Goal: Task Accomplishment & Management: Use online tool/utility

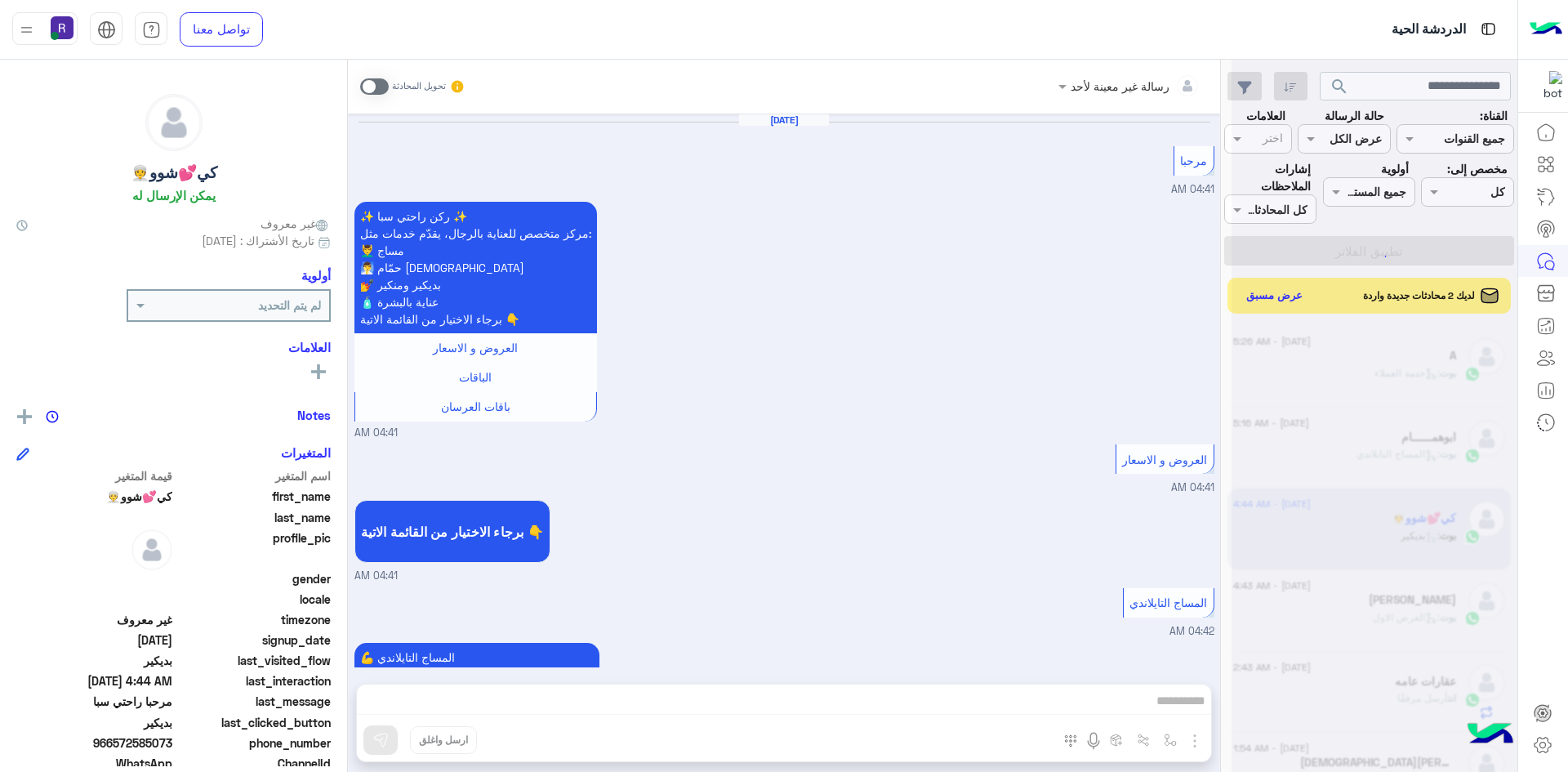
scroll to position [2927, 0]
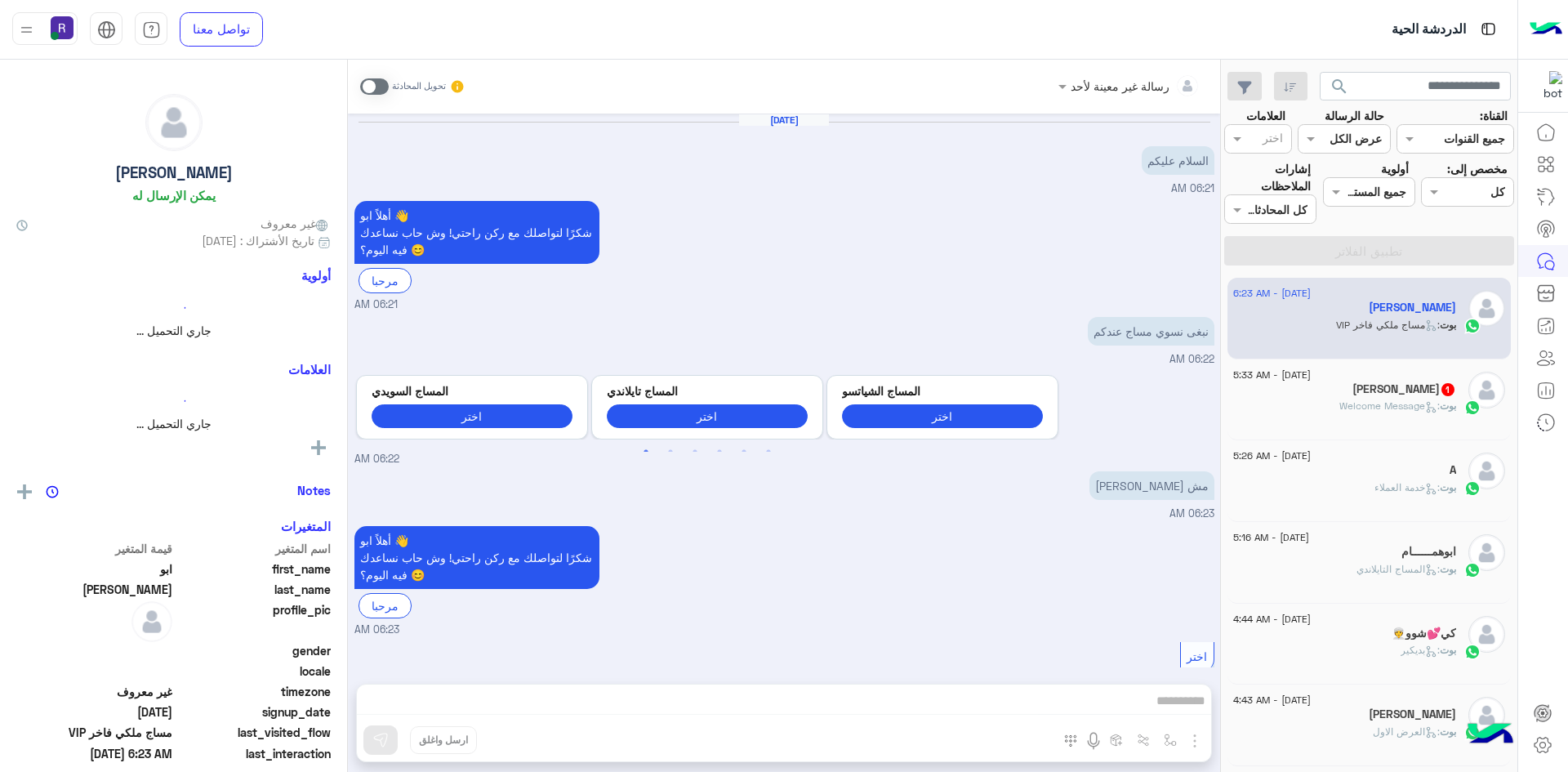
scroll to position [378, 0]
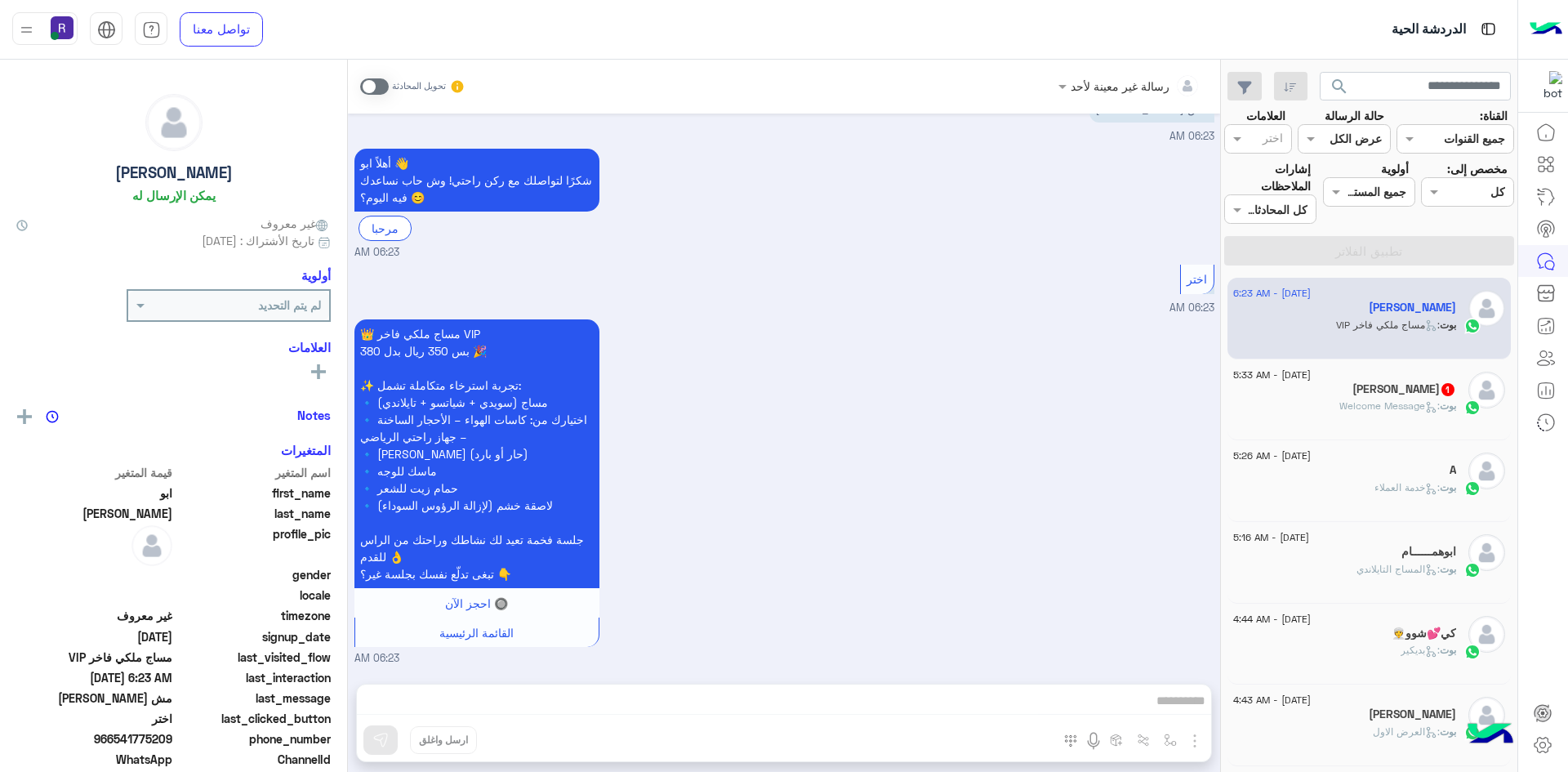
click at [1362, 395] on div "Abdul Malik 1" at bounding box center [1345, 391] width 223 height 17
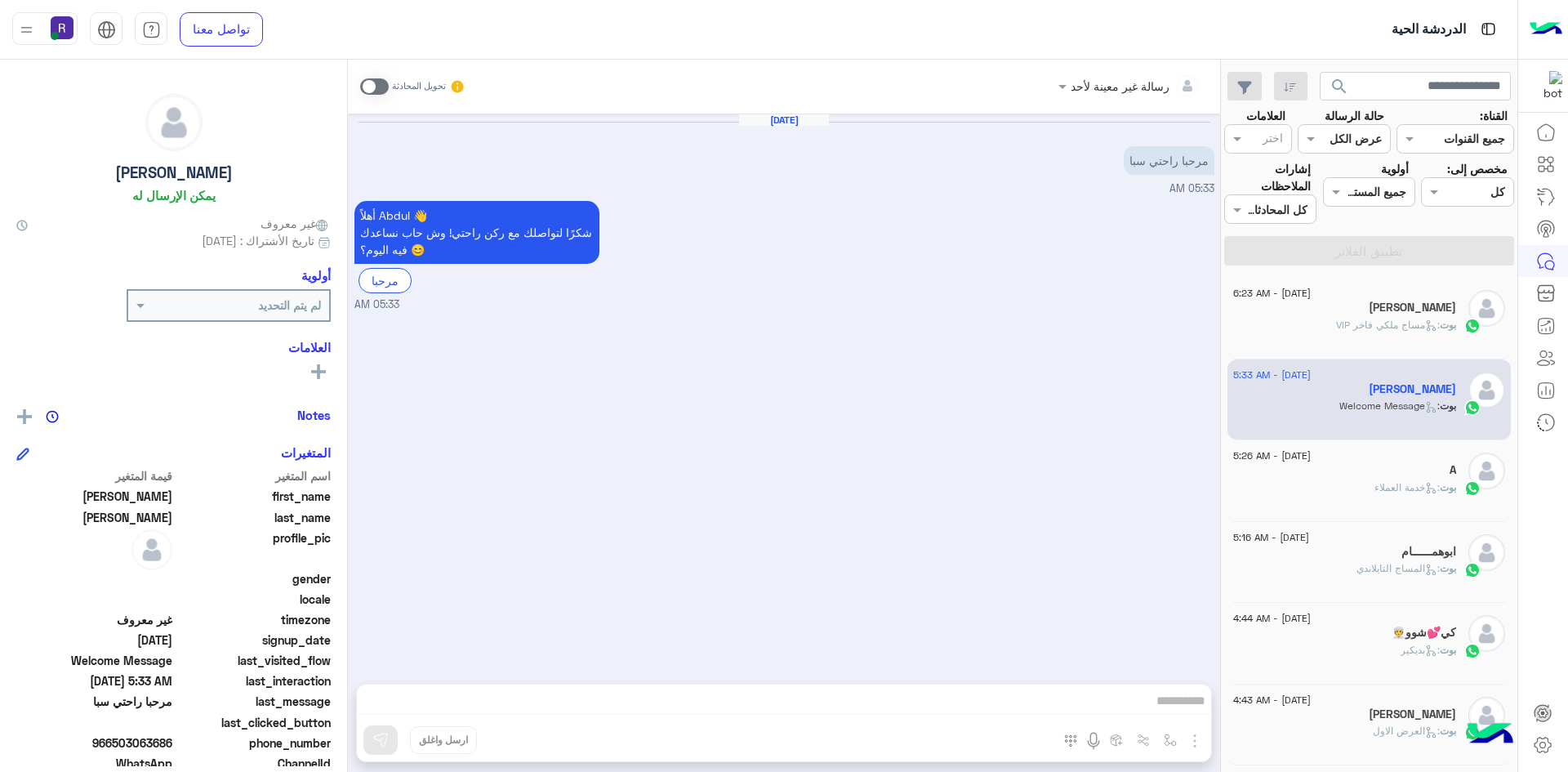
click at [1366, 321] on span ": مساج ملكي فاخر VIP" at bounding box center [1388, 324] width 104 height 12
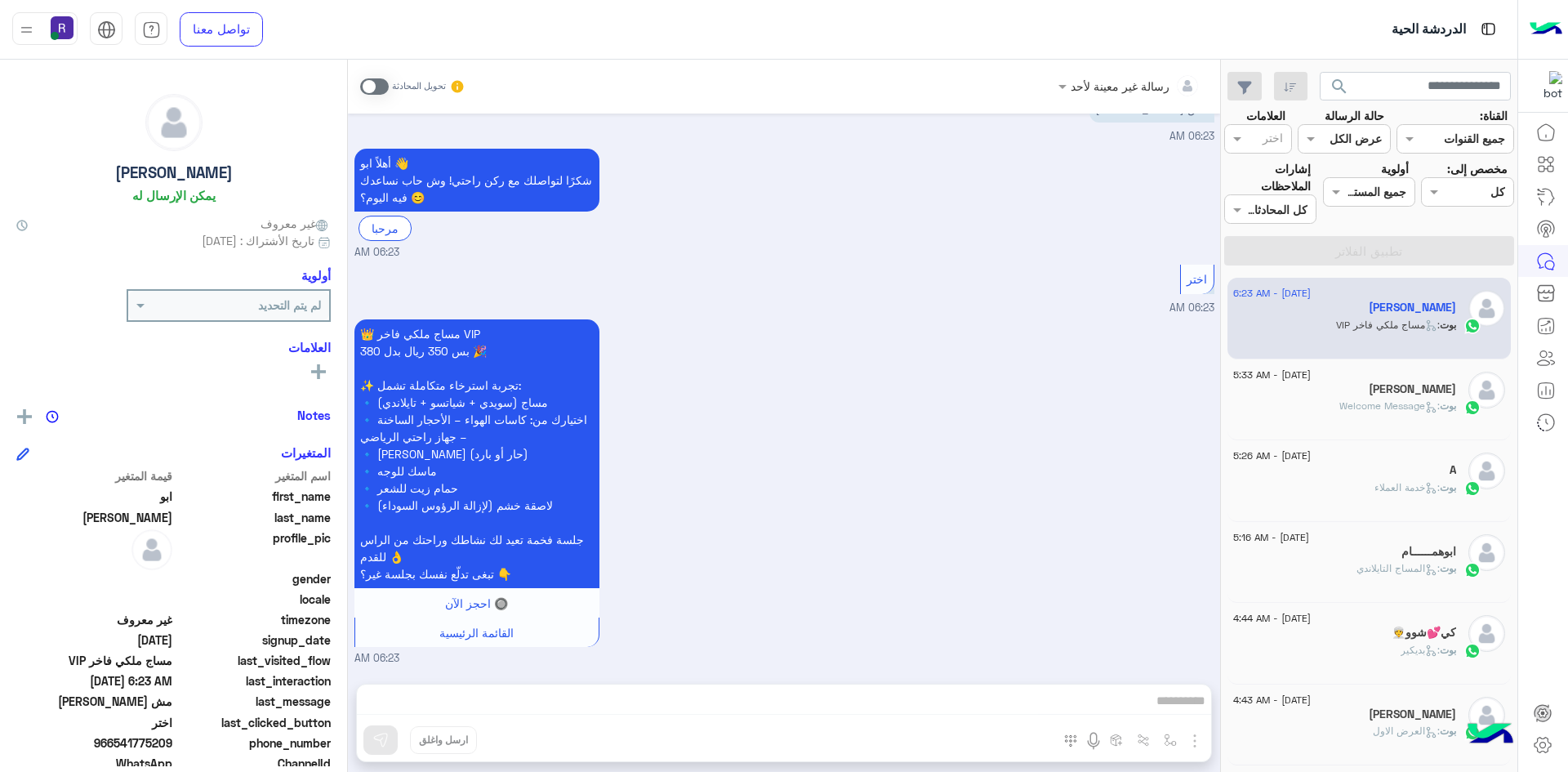
scroll to position [327, 0]
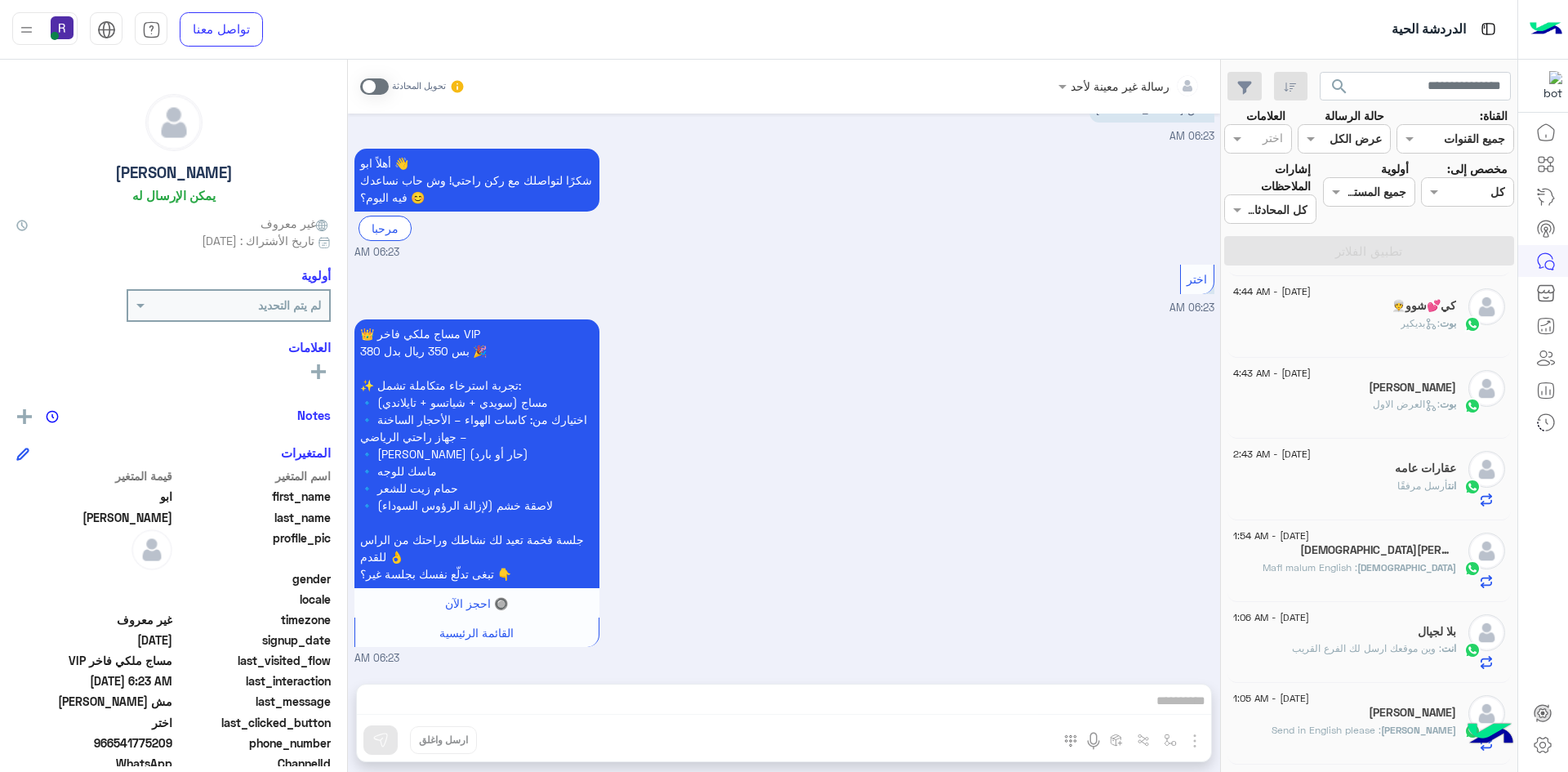
click at [1361, 411] on div "بوت : العرض الاول" at bounding box center [1345, 411] width 223 height 28
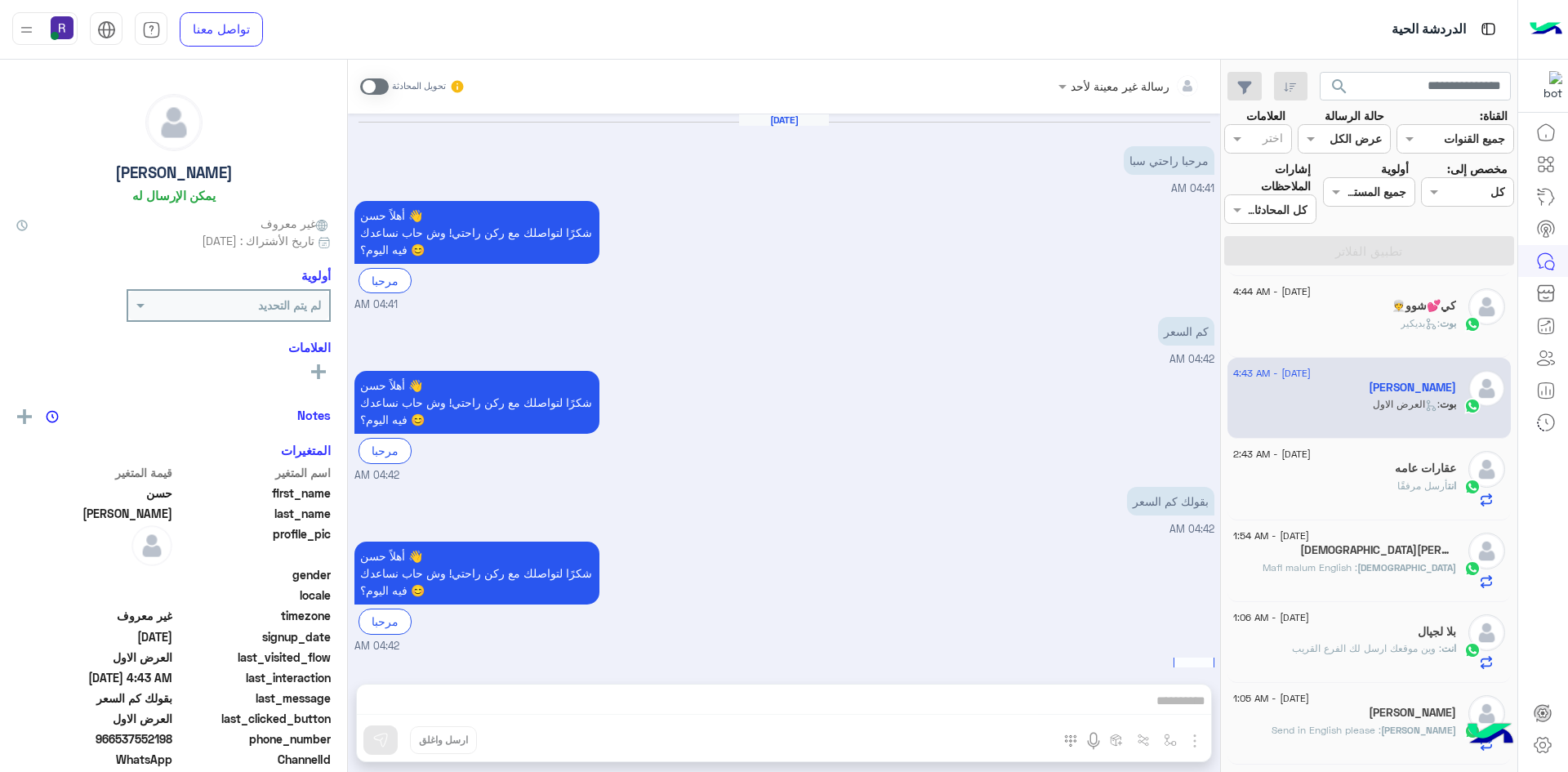
scroll to position [1539, 0]
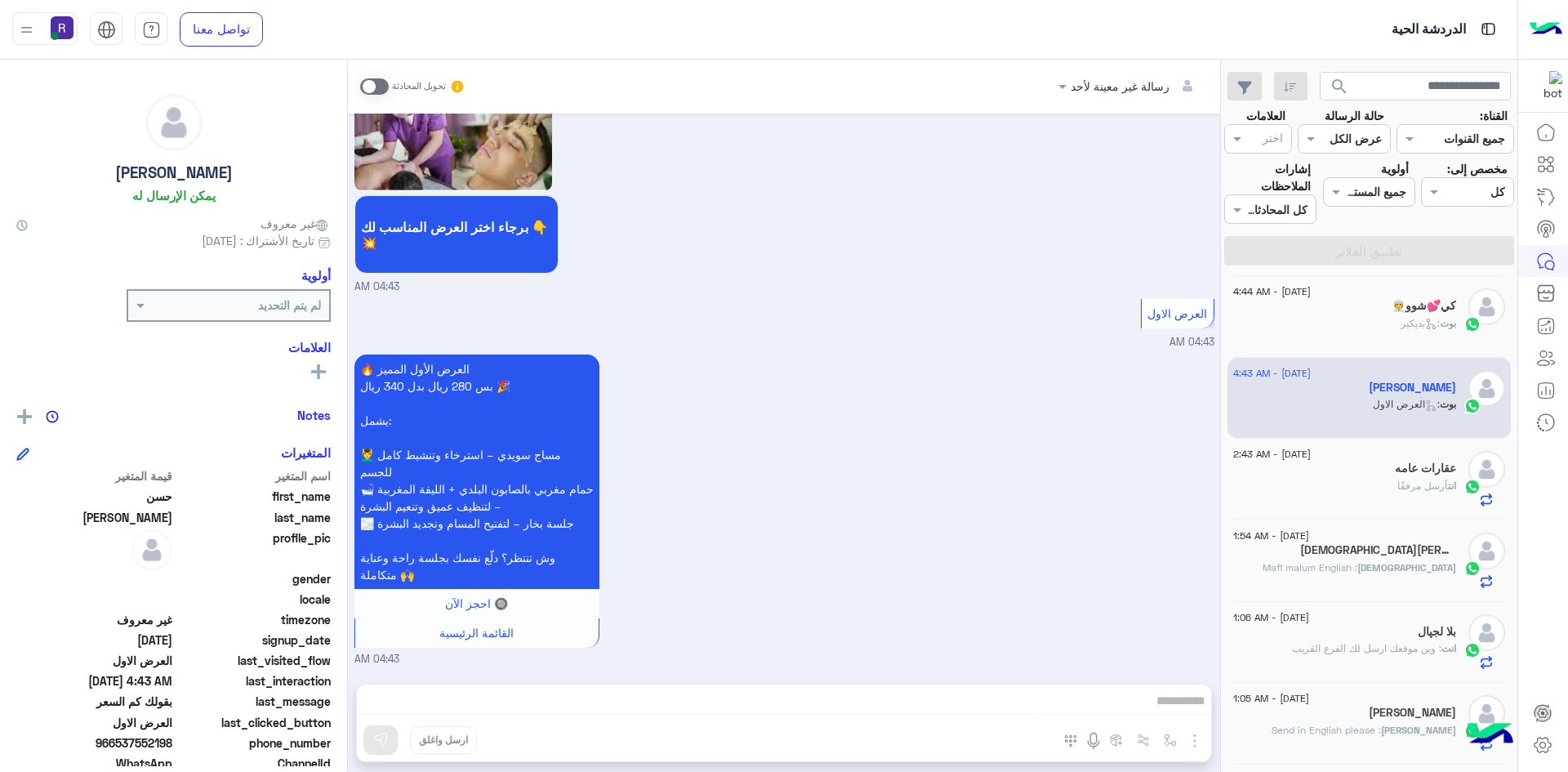
click at [1382, 327] on div "بوت : بديكير" at bounding box center [1345, 330] width 223 height 28
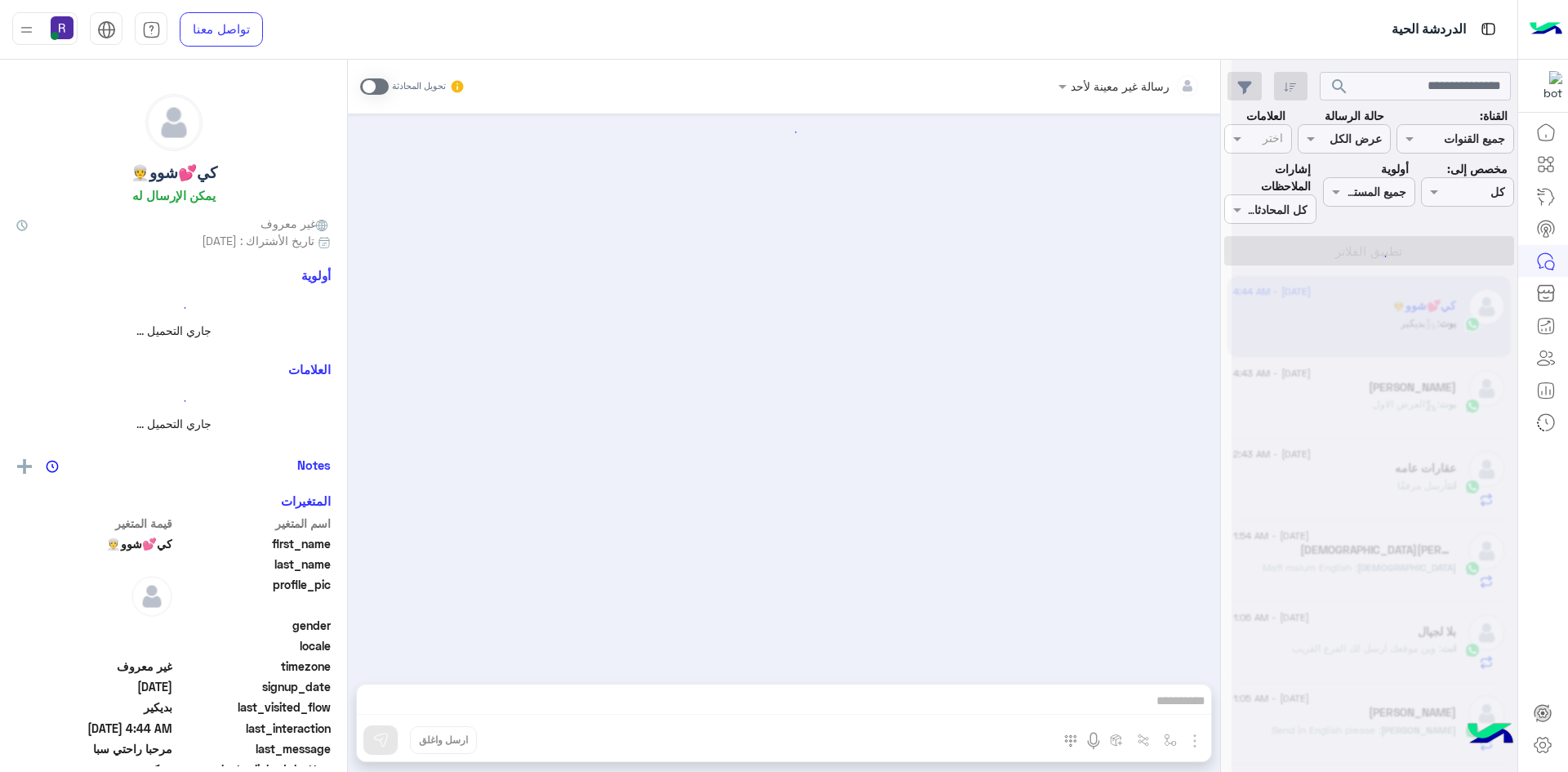
scroll to position [2927, 0]
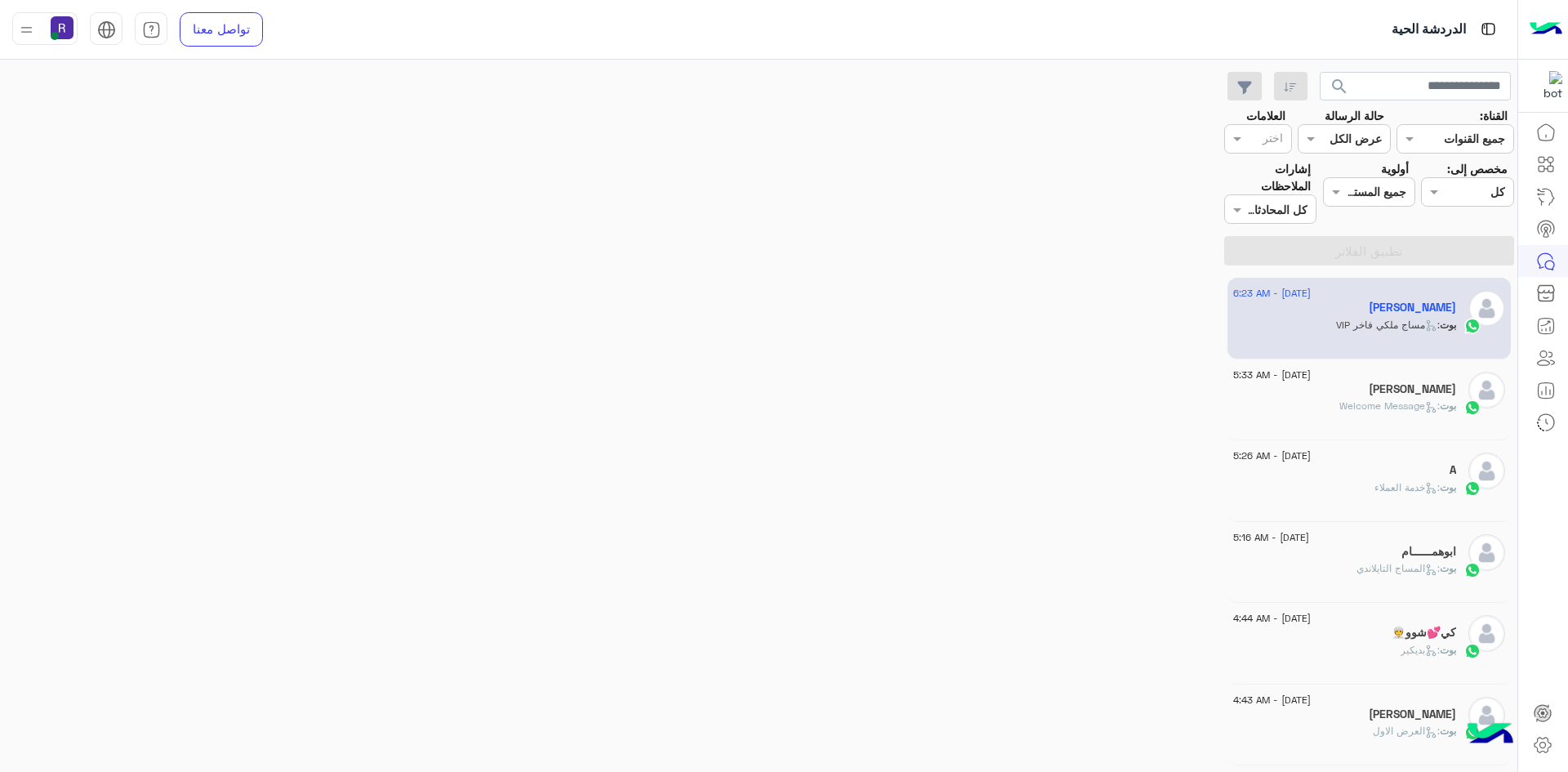
scroll to position [378, 0]
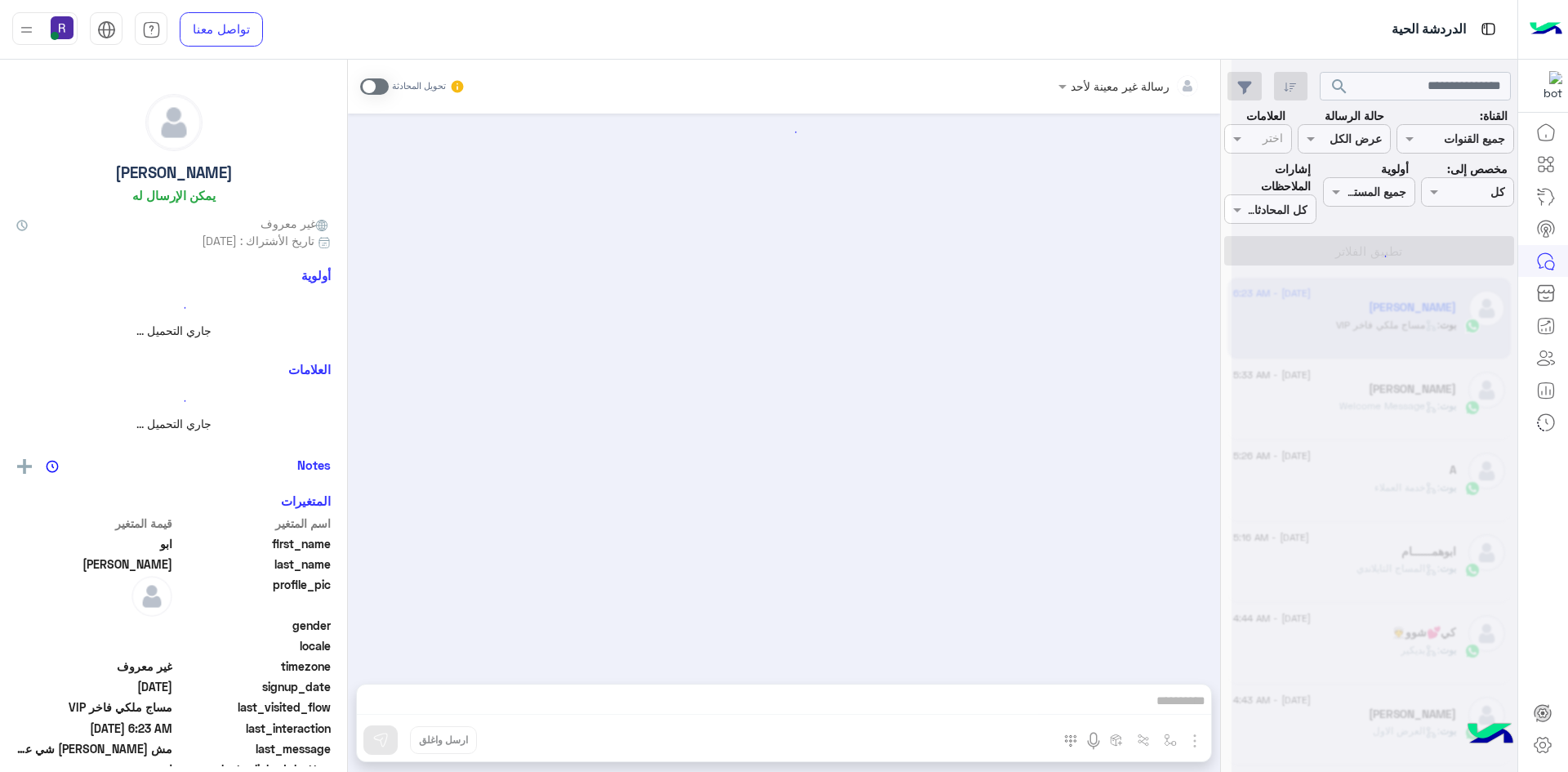
scroll to position [378, 0]
